Goal: Information Seeking & Learning: Find specific fact

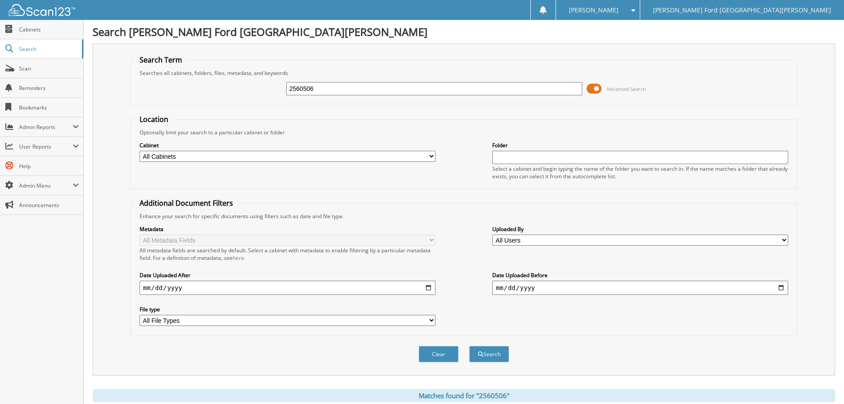
click at [350, 86] on input "2560506" at bounding box center [434, 88] width 296 height 13
type input "2556087"
click at [469, 346] on button "Search" at bounding box center [489, 354] width 40 height 16
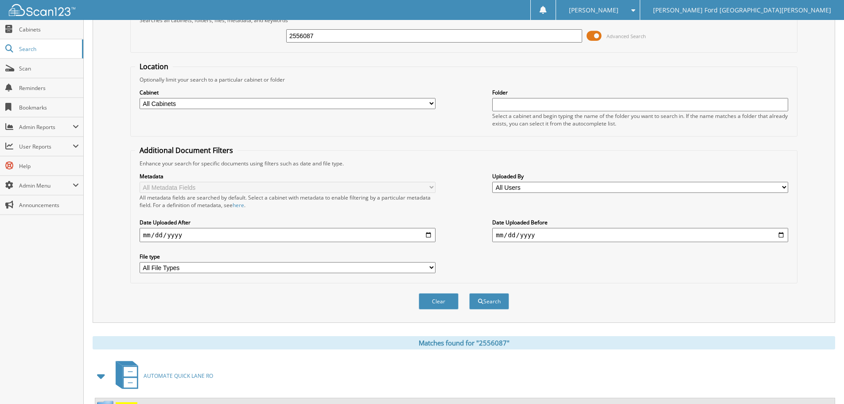
scroll to position [126, 0]
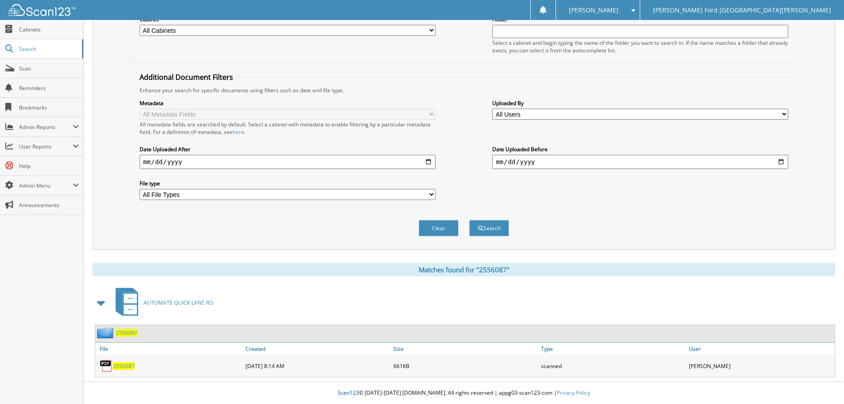
click at [126, 363] on span "2556087" at bounding box center [124, 366] width 22 height 8
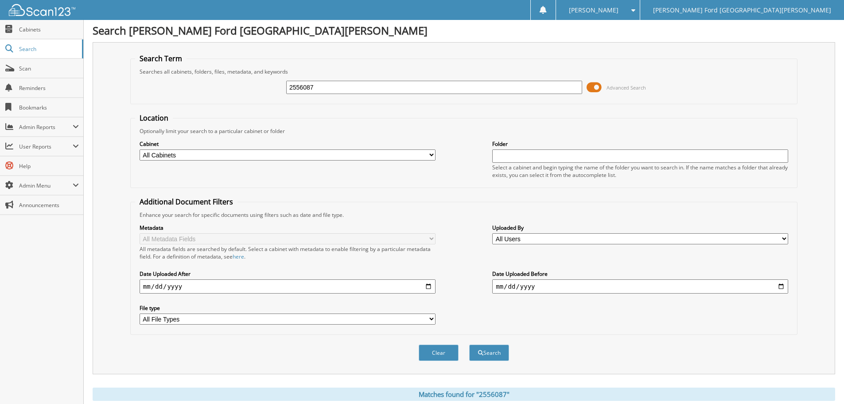
scroll to position [0, 0]
click at [354, 89] on input "2556087" at bounding box center [434, 88] width 296 height 13
type input "2595274"
click at [469, 346] on button "Search" at bounding box center [489, 354] width 40 height 16
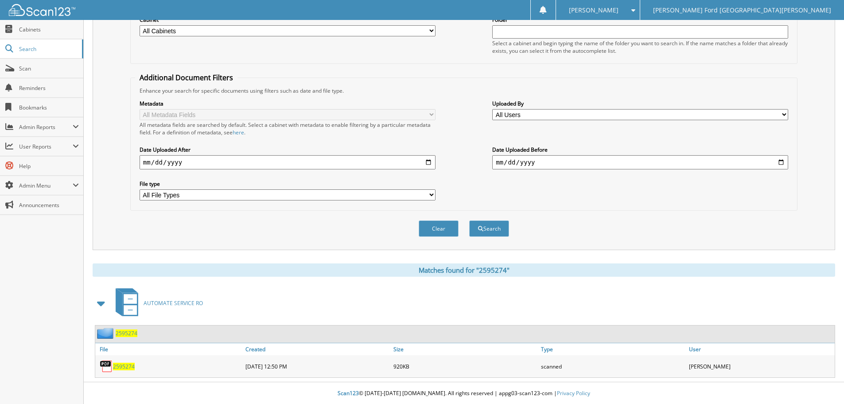
scroll to position [126, 0]
click at [123, 364] on span "2595274" at bounding box center [124, 366] width 22 height 8
